Goal: Check status: Check status

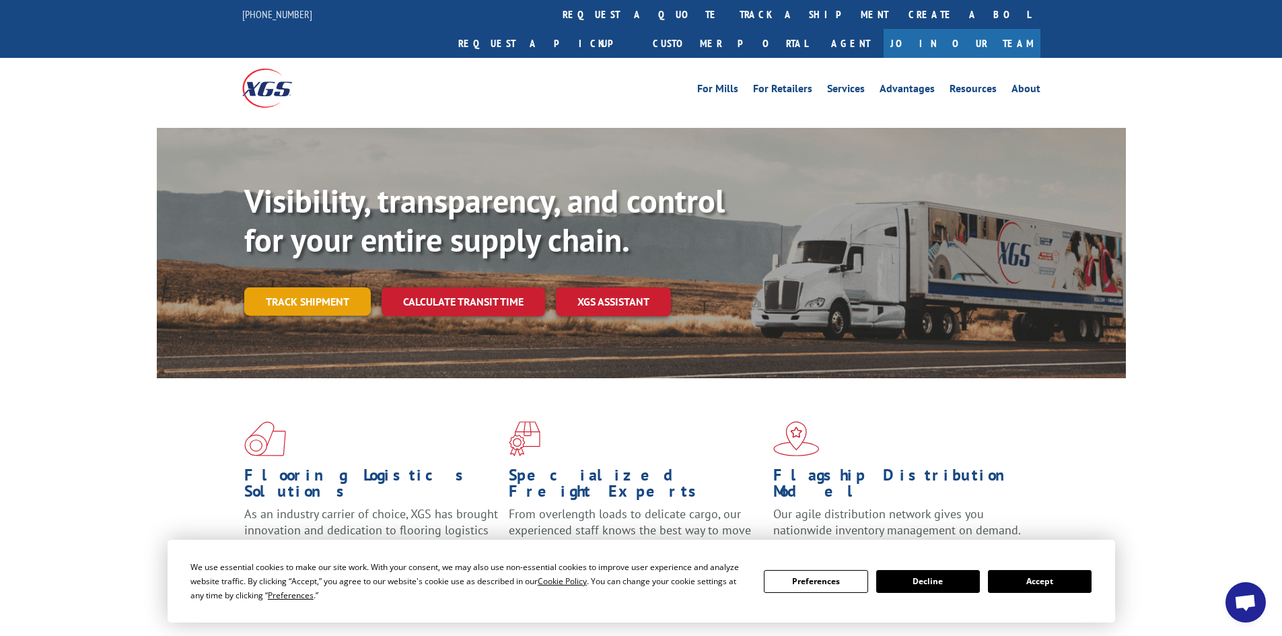
click at [308, 287] on link "Track shipment" at bounding box center [307, 301] width 127 height 28
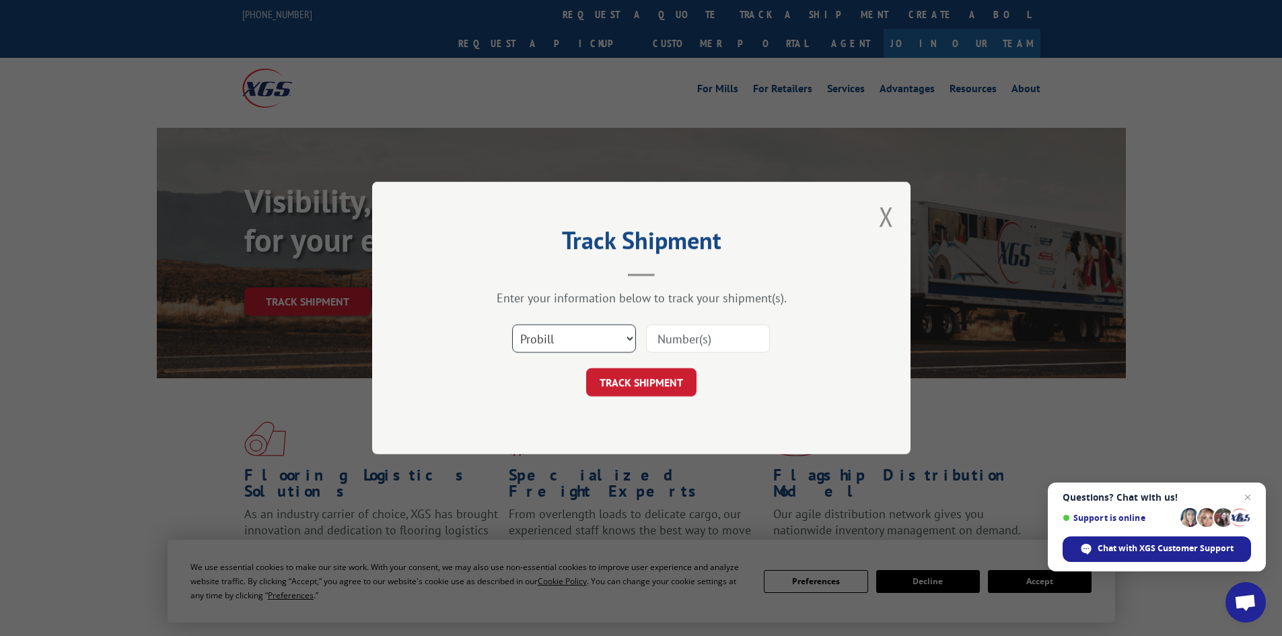
click at [585, 333] on select "Select category... Probill BOL PO" at bounding box center [574, 338] width 124 height 28
select select "bol"
click at [512, 324] on select "Select category... Probill BOL PO" at bounding box center [574, 338] width 124 height 28
click at [670, 334] on input at bounding box center [708, 338] width 124 height 28
paste input "5529244"
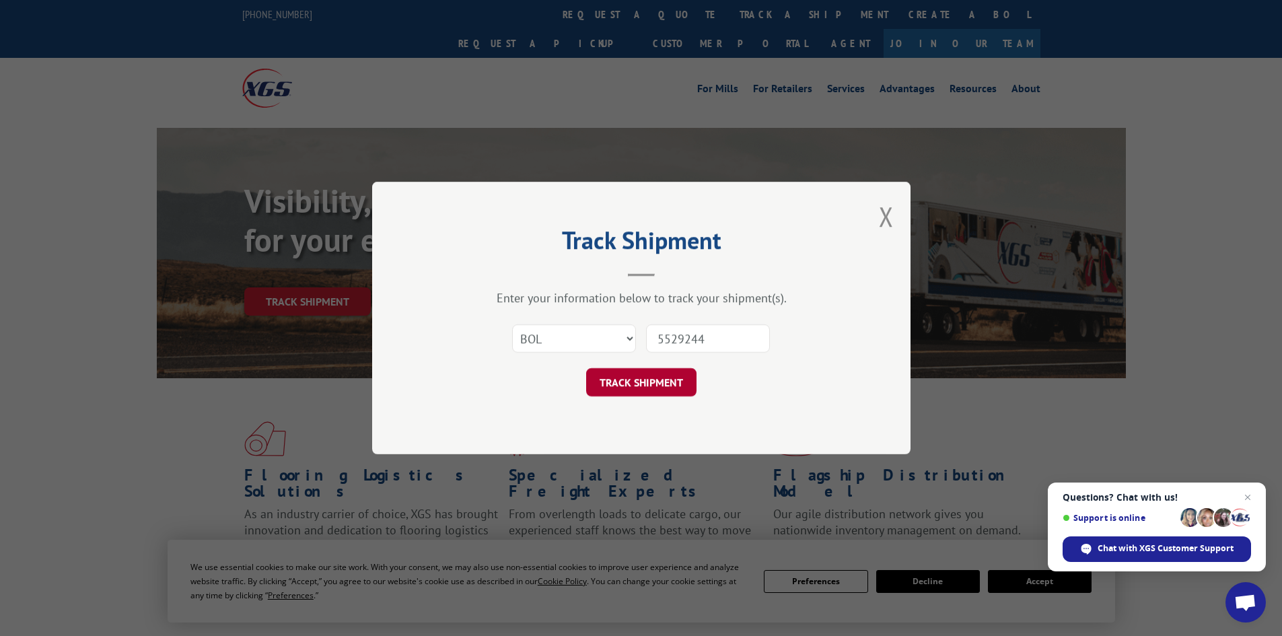
type input "5529244"
click at [613, 391] on button "TRACK SHIPMENT" at bounding box center [641, 382] width 110 height 28
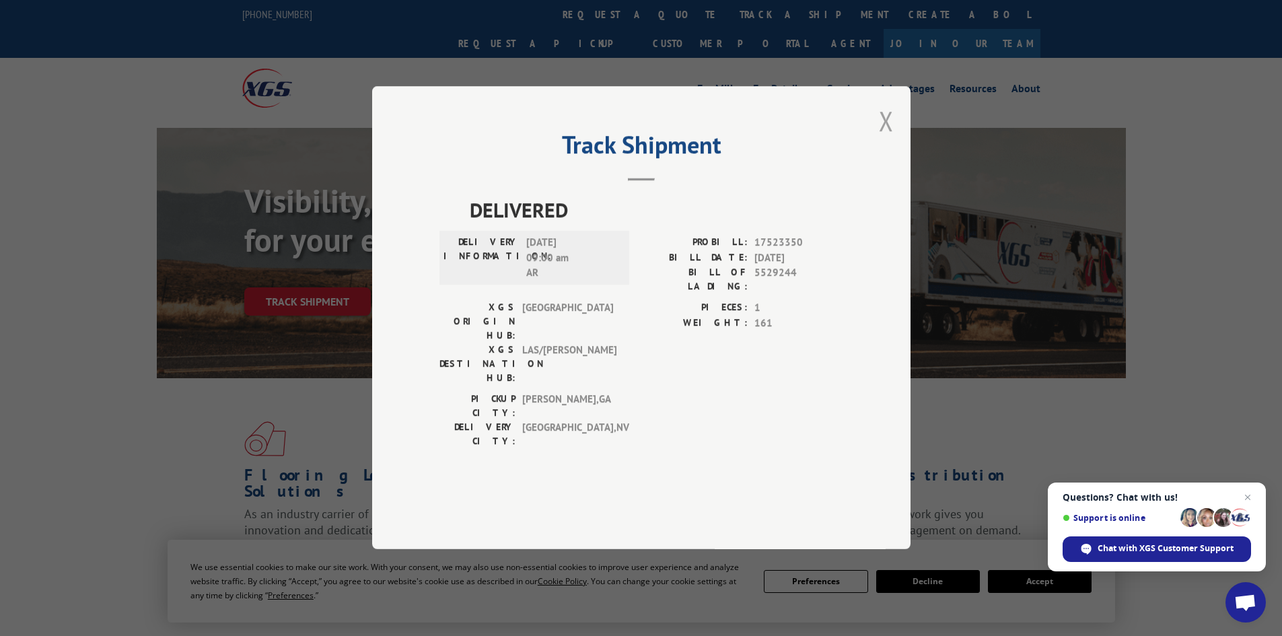
click at [883, 139] on button "Close modal" at bounding box center [886, 121] width 15 height 36
